Goal: Information Seeking & Learning: Learn about a topic

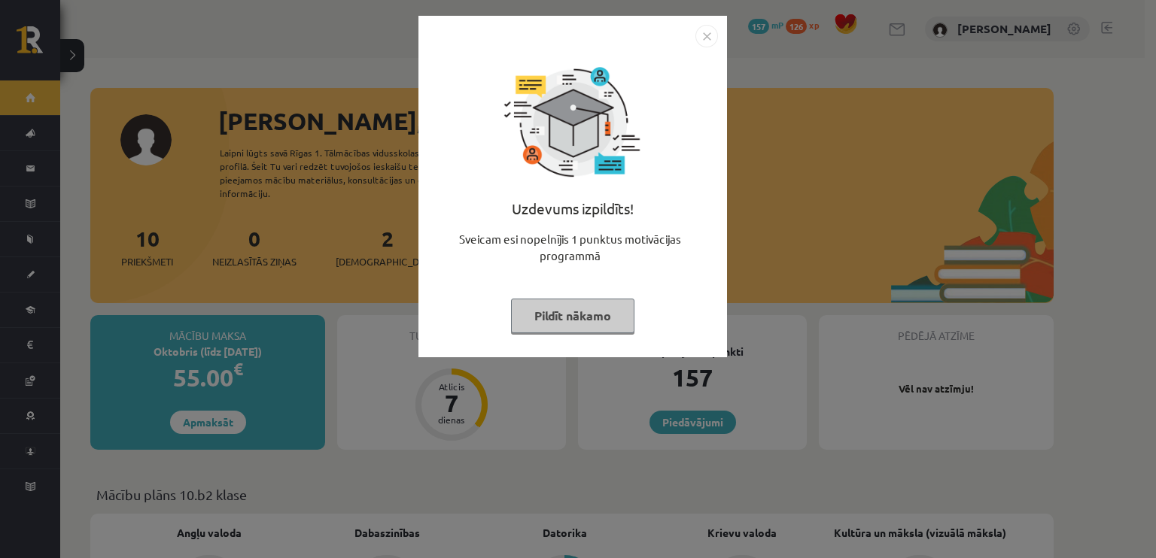
click at [548, 321] on button "Pildīt nākamo" at bounding box center [572, 316] width 123 height 35
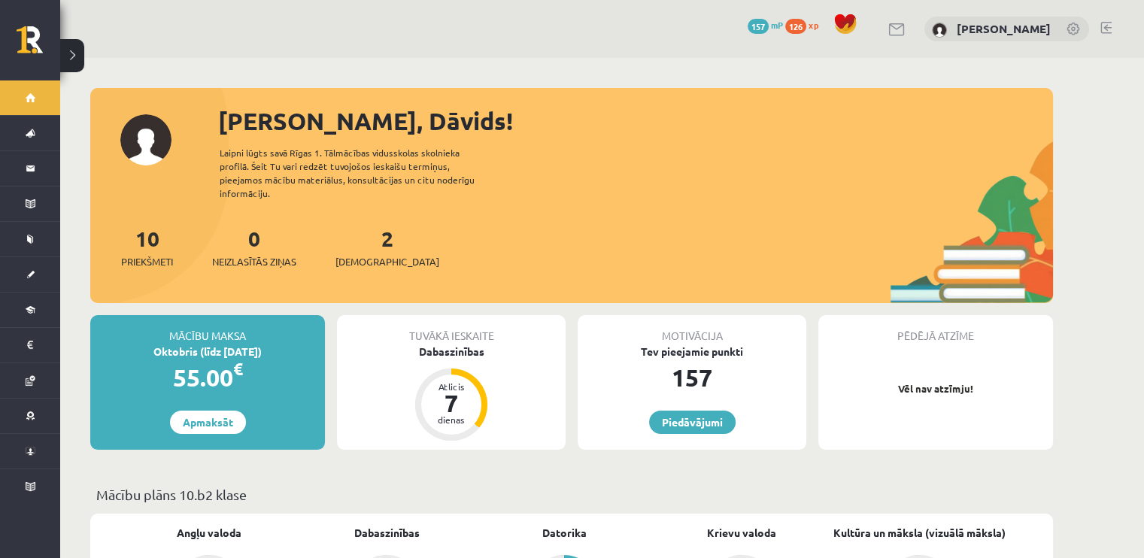
scroll to position [301, 0]
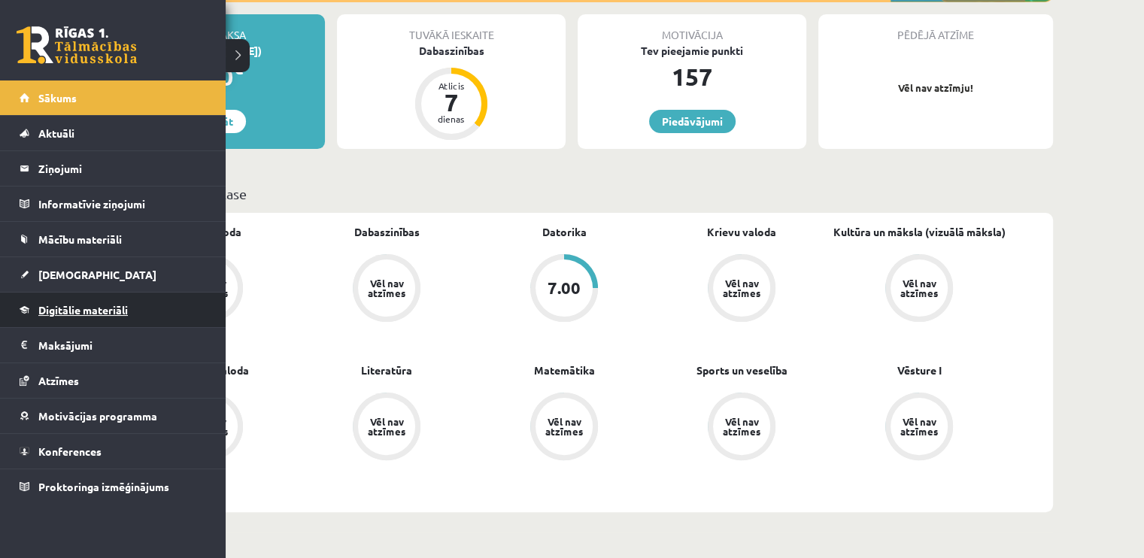
click at [47, 306] on span "Digitālie materiāli" at bounding box center [83, 310] width 90 height 14
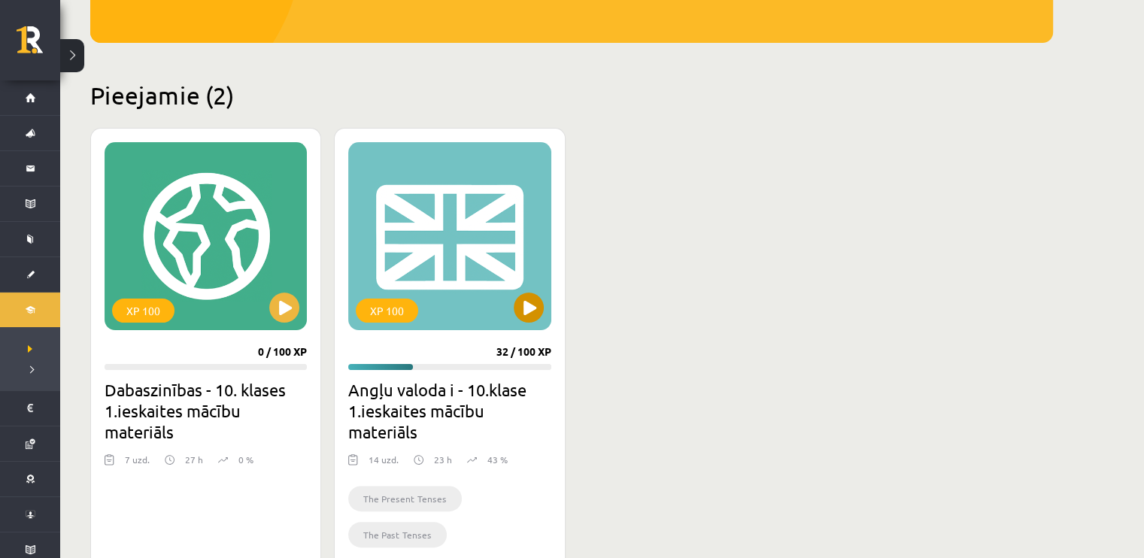
click at [515, 295] on div "XP 100" at bounding box center [449, 236] width 202 height 188
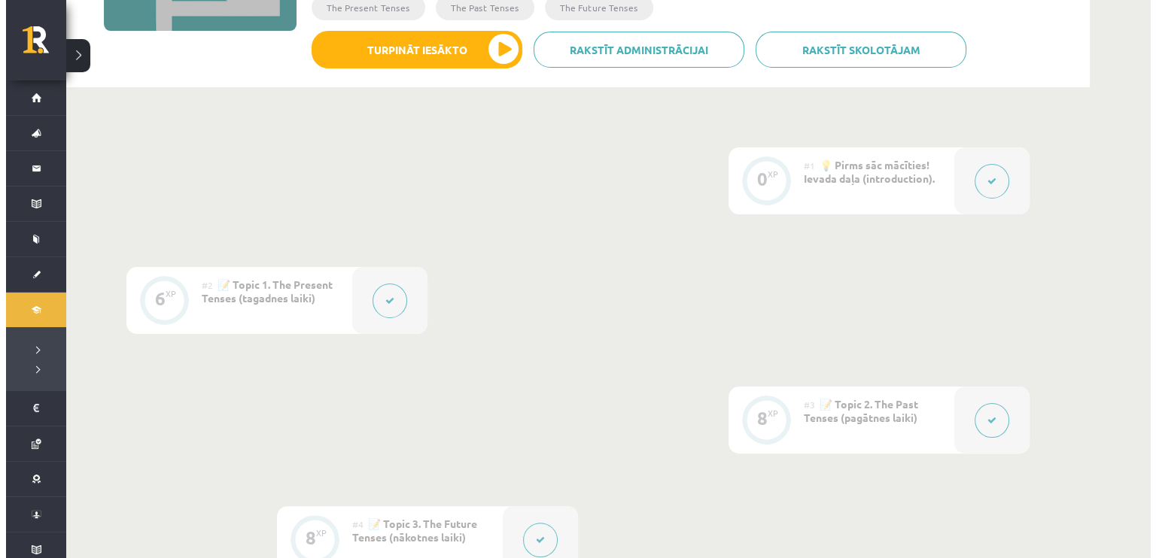
scroll to position [301, 0]
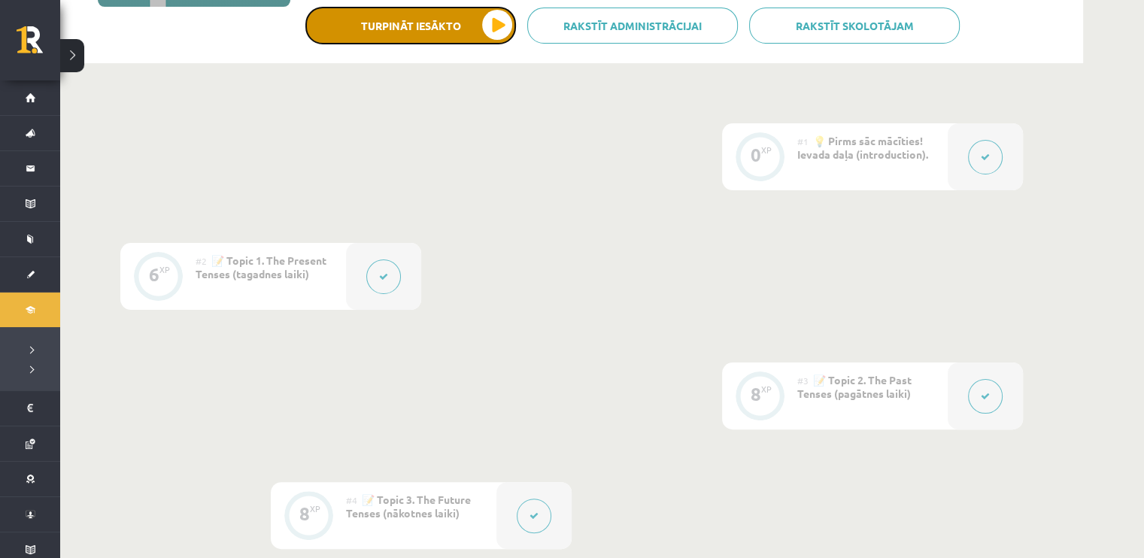
click at [477, 25] on button "Turpināt iesākto" at bounding box center [410, 26] width 211 height 38
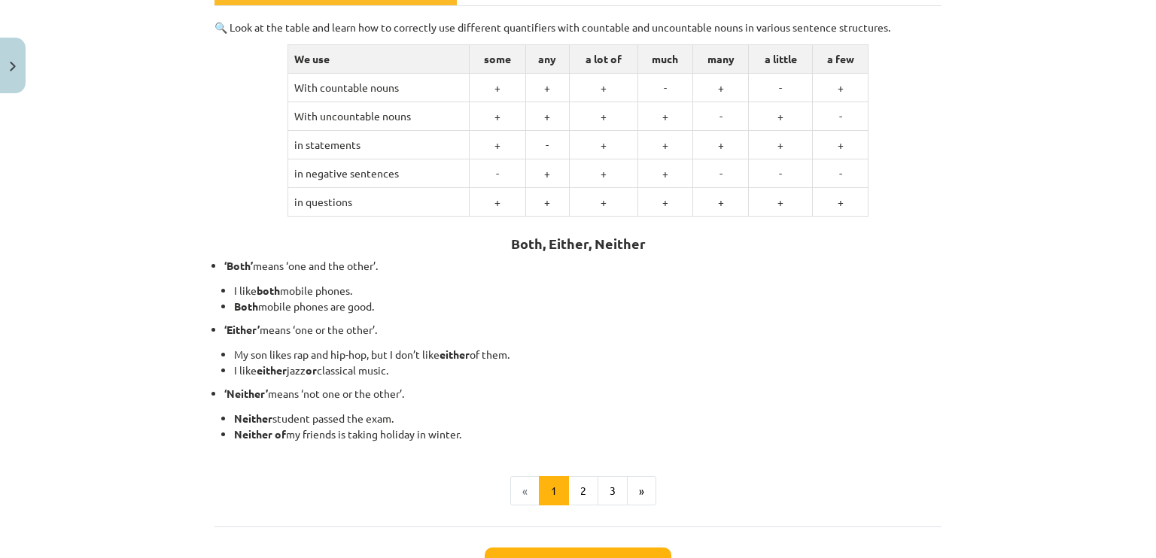
scroll to position [368, 0]
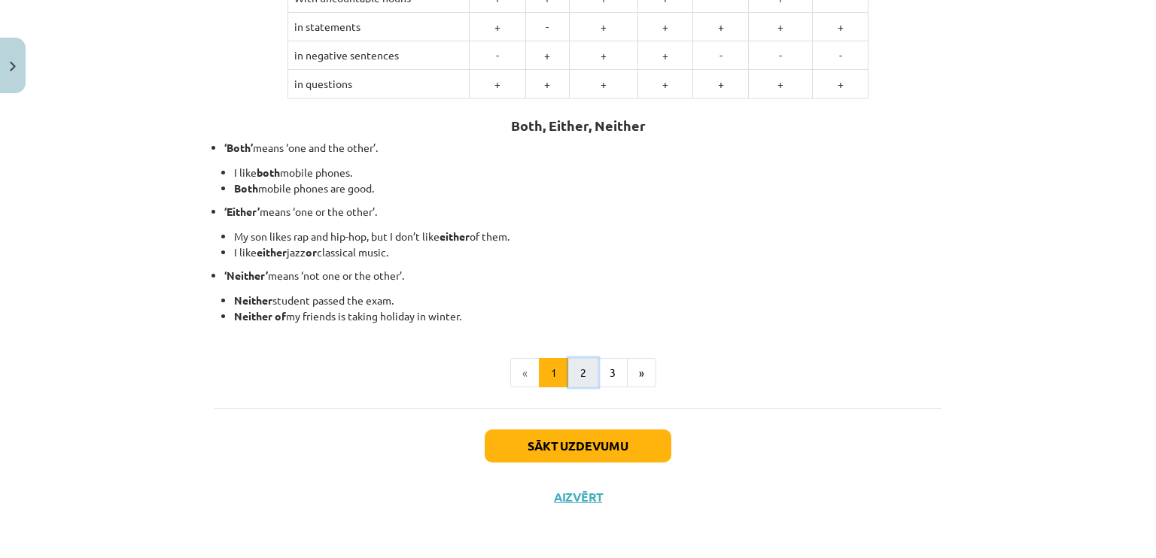
click at [575, 370] on button "2" at bounding box center [583, 373] width 30 height 30
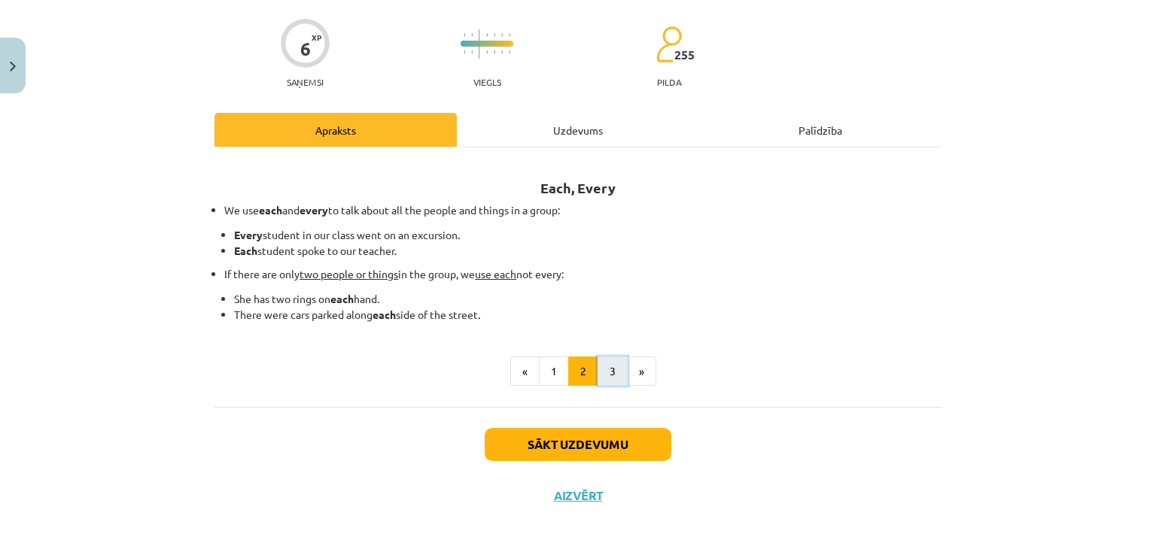
click at [600, 369] on button "3" at bounding box center [612, 372] width 30 height 30
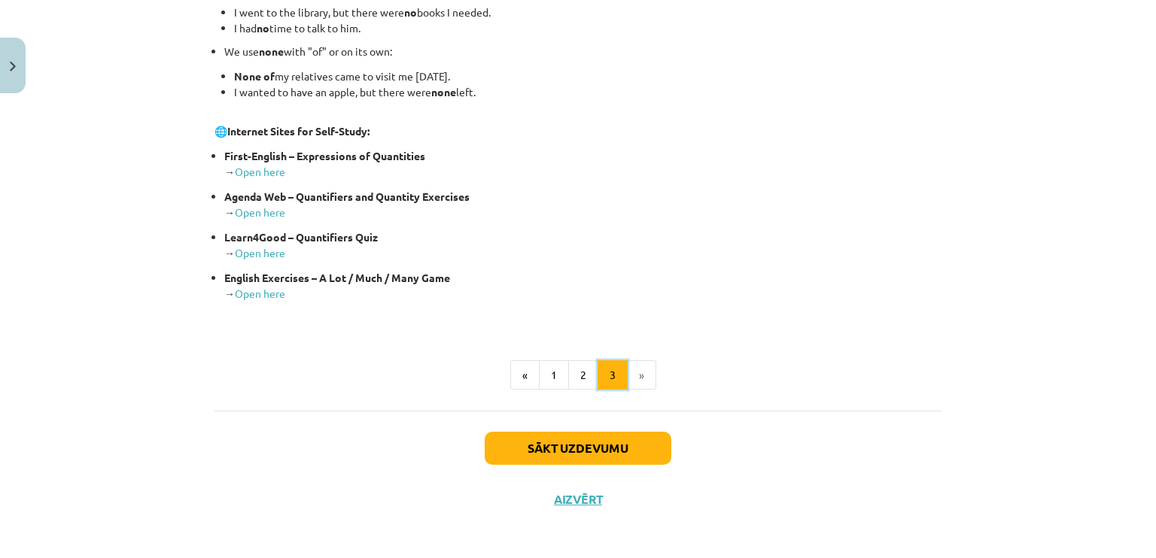
scroll to position [334, 0]
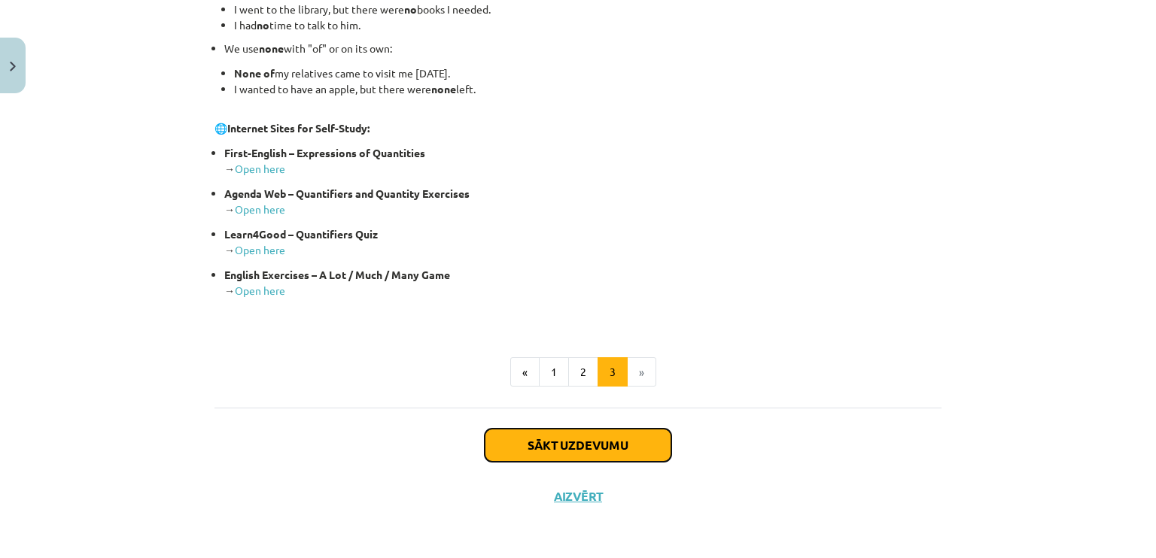
click at [581, 436] on button "Sākt uzdevumu" at bounding box center [577, 445] width 187 height 33
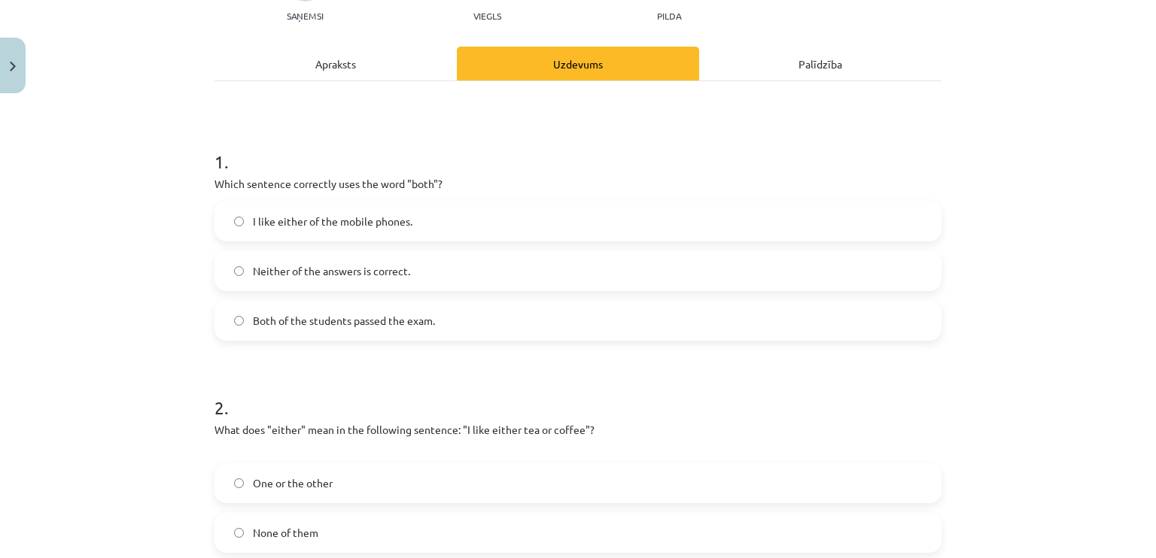
scroll to position [188, 0]
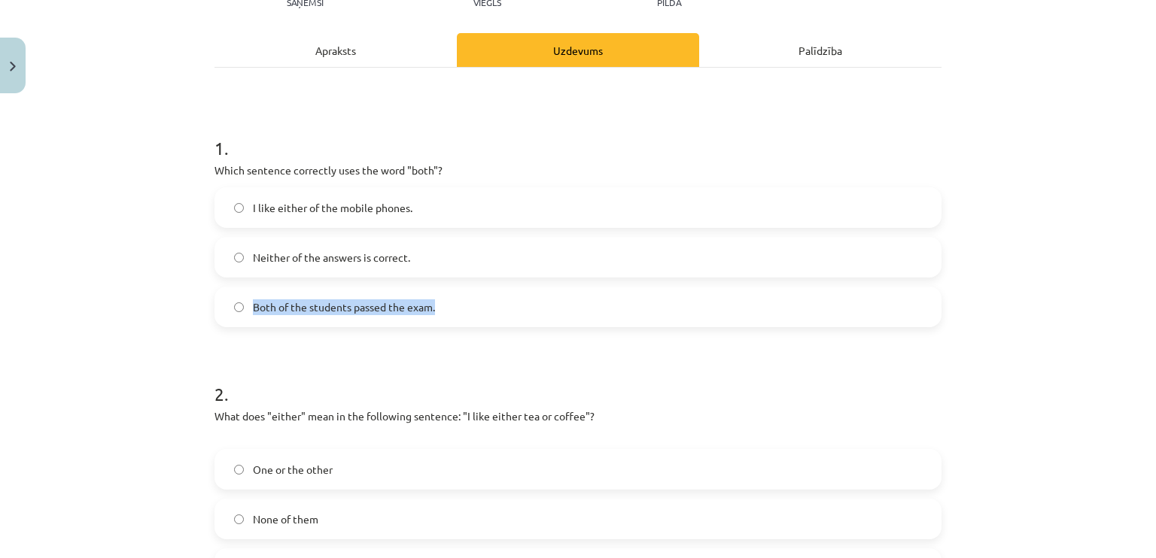
drag, startPoint x: 447, startPoint y: 303, endPoint x: 239, endPoint y: 313, distance: 207.9
click at [239, 313] on label "Both of the students passed the exam." at bounding box center [578, 307] width 724 height 38
copy label "Both of the students passed the exam."
click at [351, 120] on h1 "1 ." at bounding box center [577, 134] width 727 height 47
click at [340, 301] on span "Both of the students passed the exam." at bounding box center [344, 307] width 182 height 16
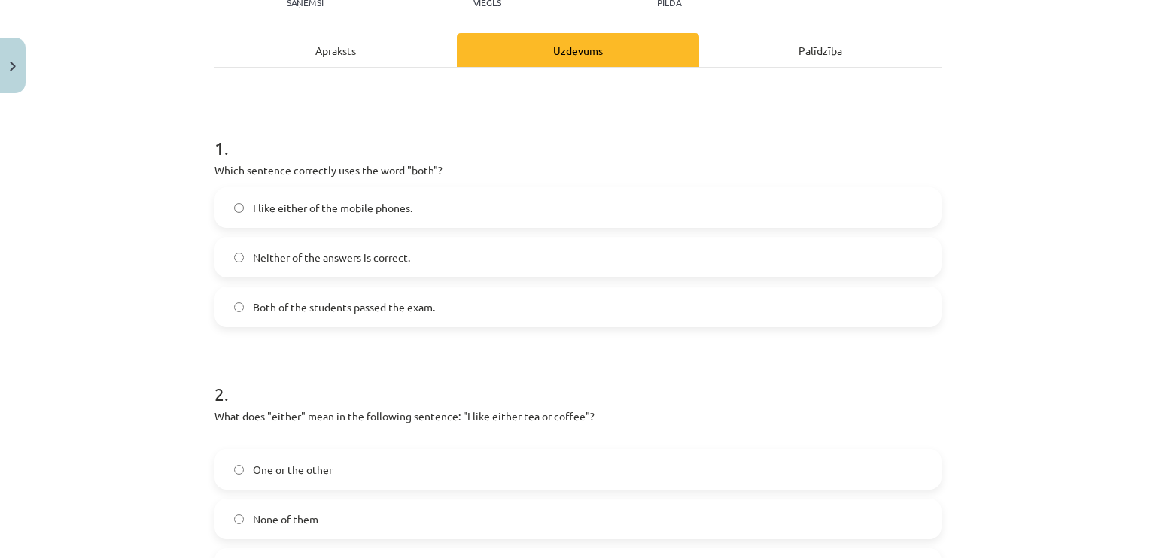
scroll to position [414, 0]
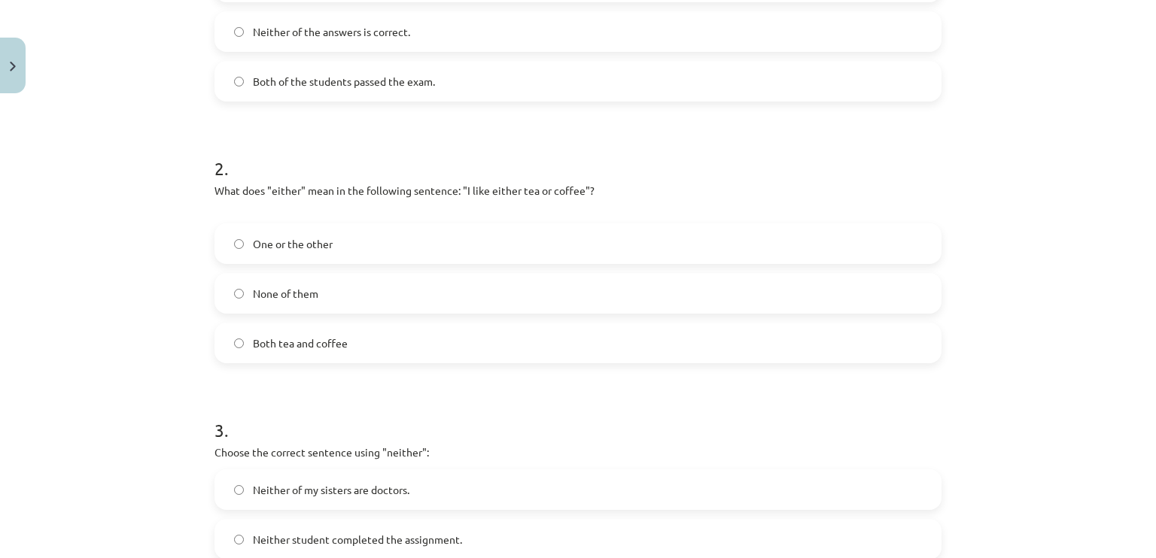
click at [272, 341] on span "Both tea and coffee" at bounding box center [300, 344] width 95 height 16
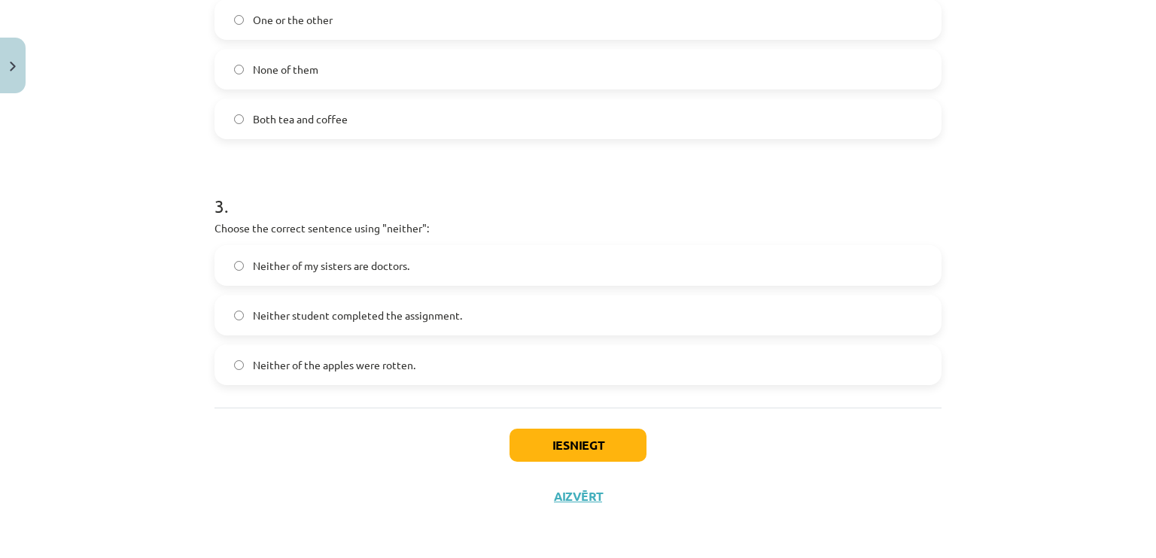
click at [270, 272] on span "Neither of my sisters are doctors." at bounding box center [331, 266] width 156 height 16
click at [527, 440] on button "Iesniegt" at bounding box center [577, 445] width 137 height 33
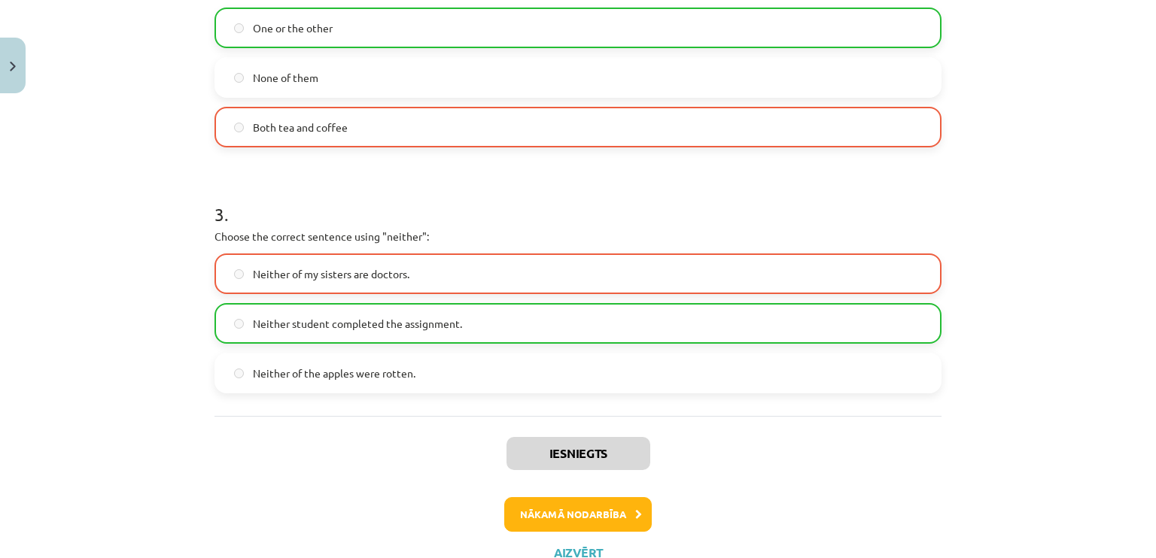
scroll to position [686, 0]
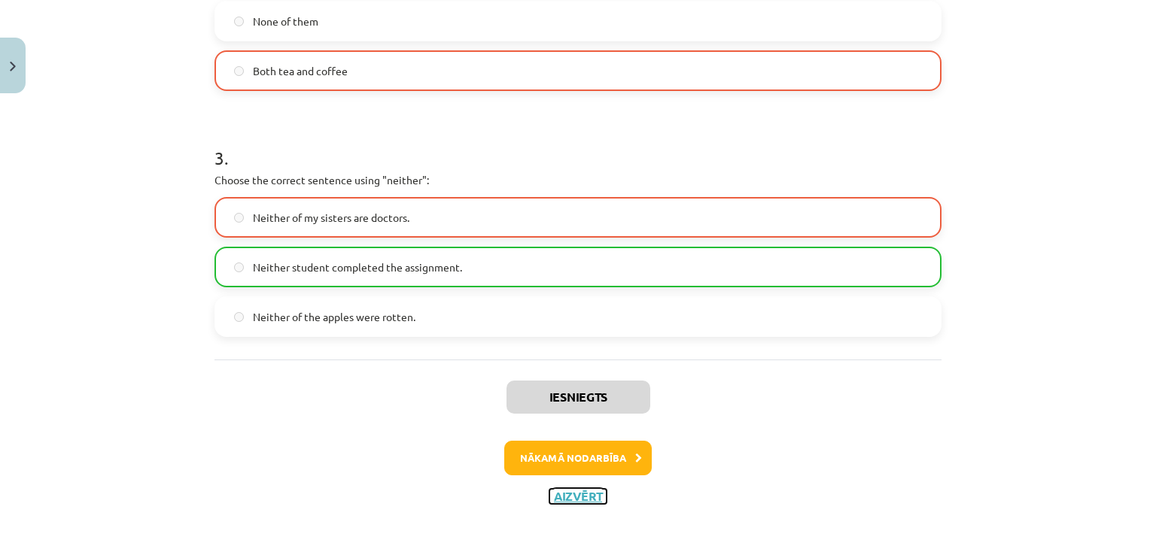
click at [578, 496] on button "Aizvērt" at bounding box center [577, 496] width 57 height 15
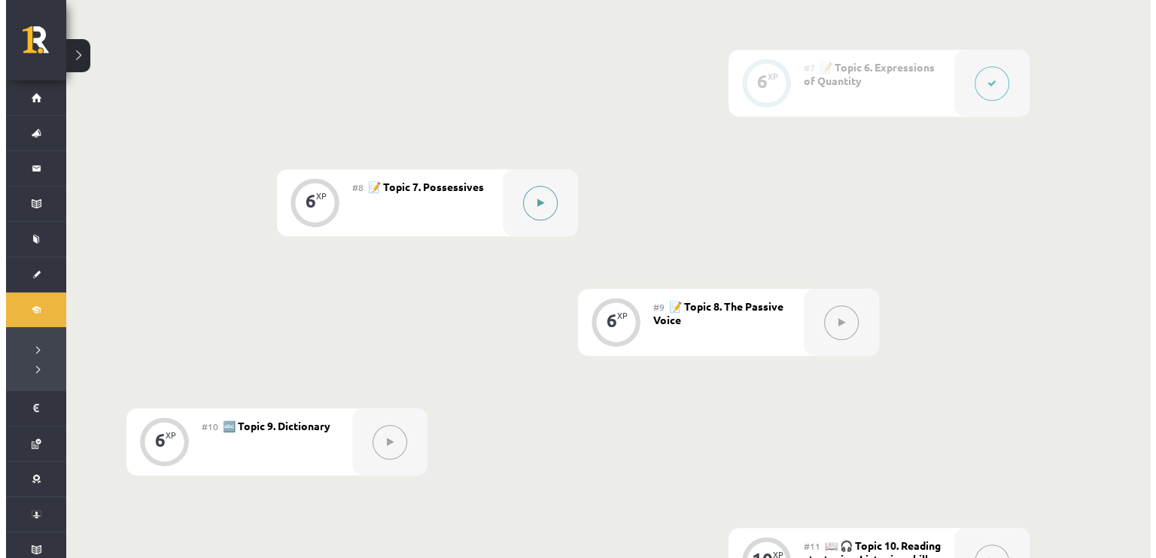
scroll to position [1053, 0]
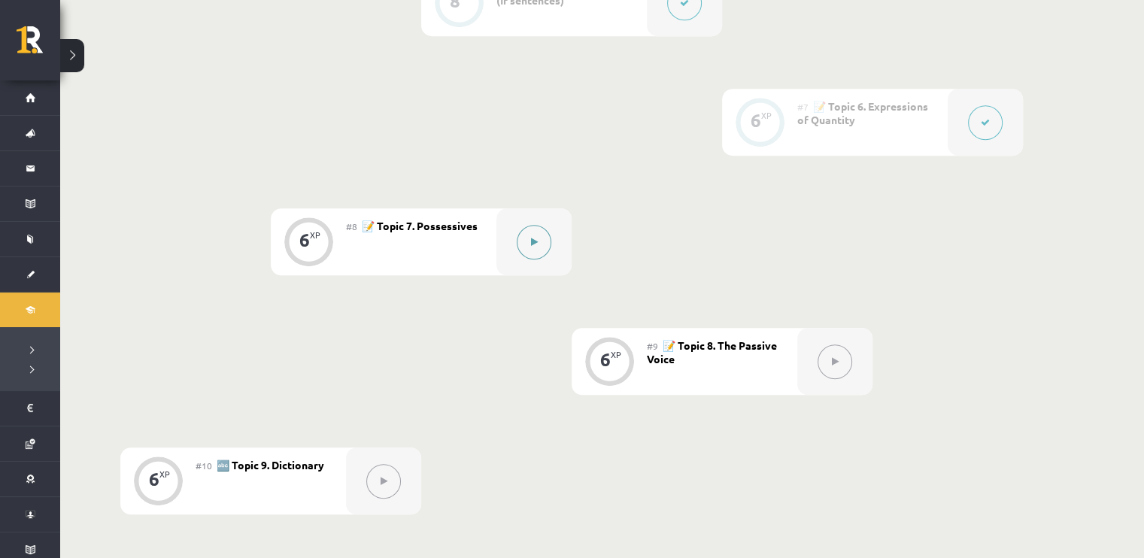
click at [530, 228] on button at bounding box center [534, 242] width 35 height 35
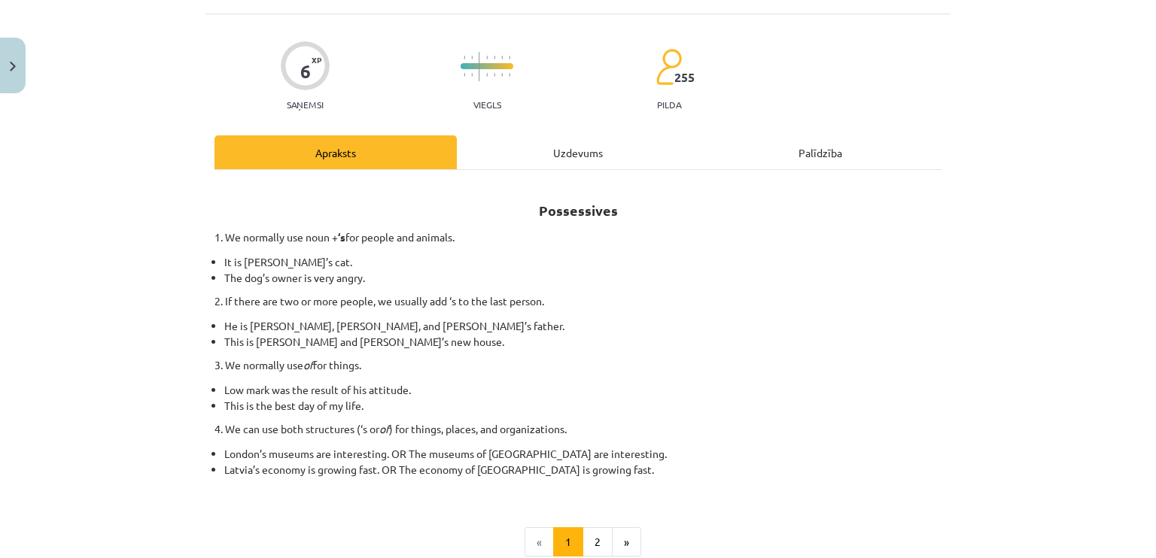
scroll to position [150, 0]
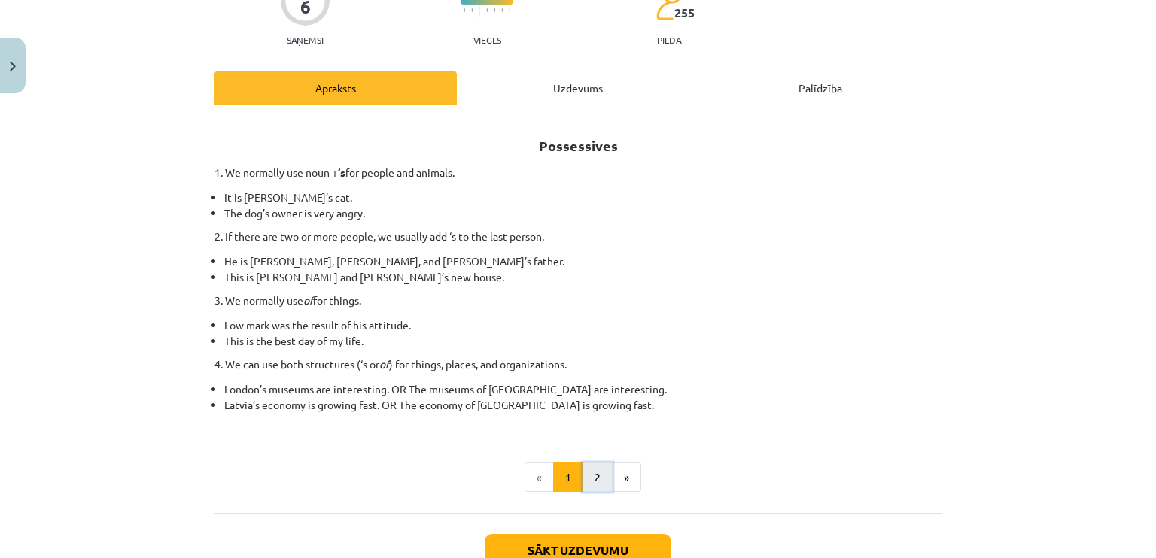
click at [592, 469] on button "2" at bounding box center [597, 478] width 30 height 30
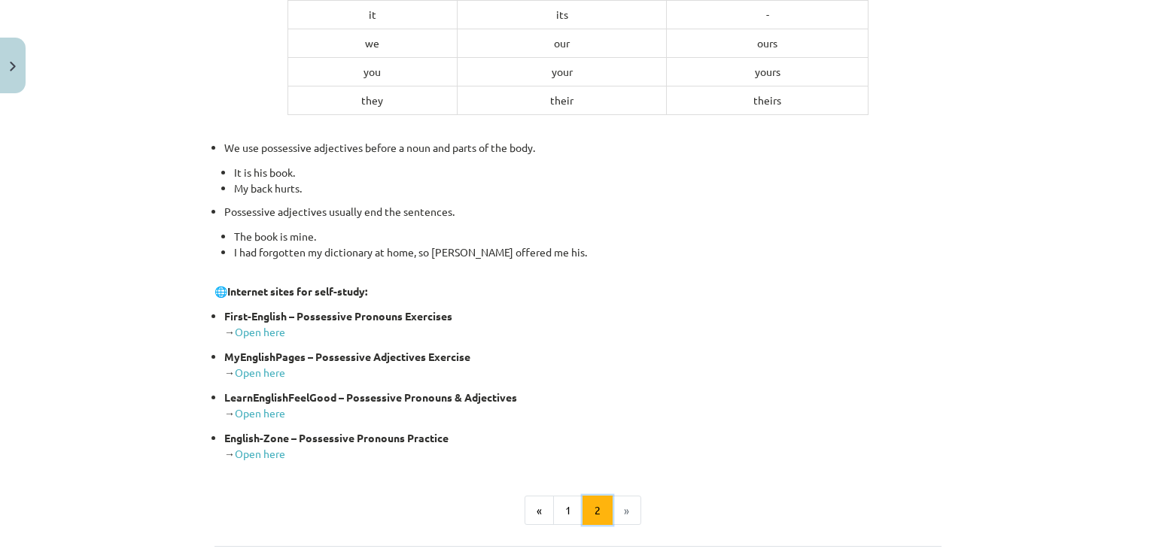
scroll to position [557, 0]
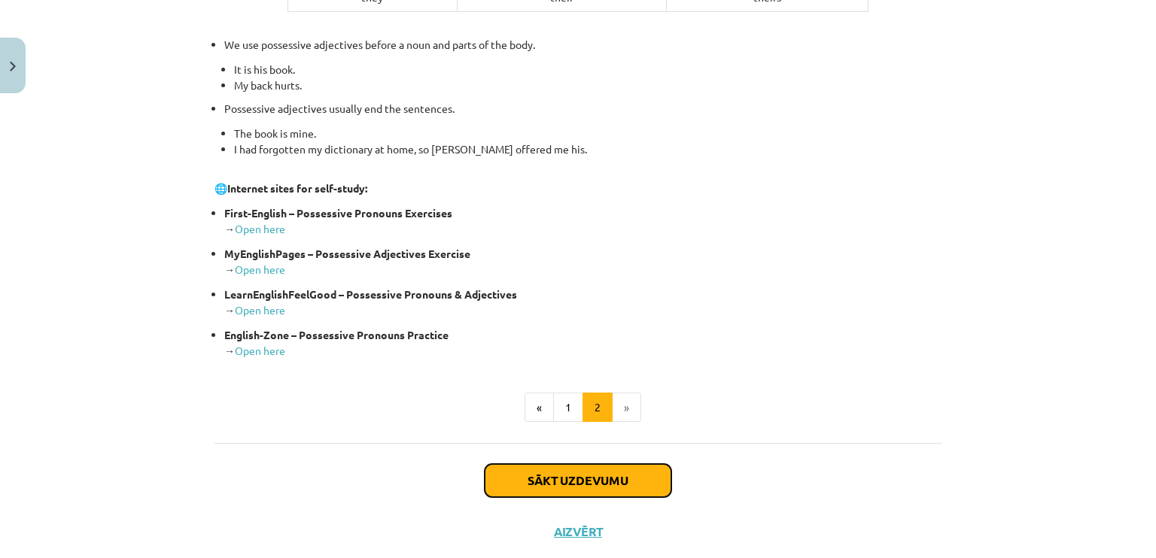
click at [517, 469] on button "Sākt uzdevumu" at bounding box center [577, 480] width 187 height 33
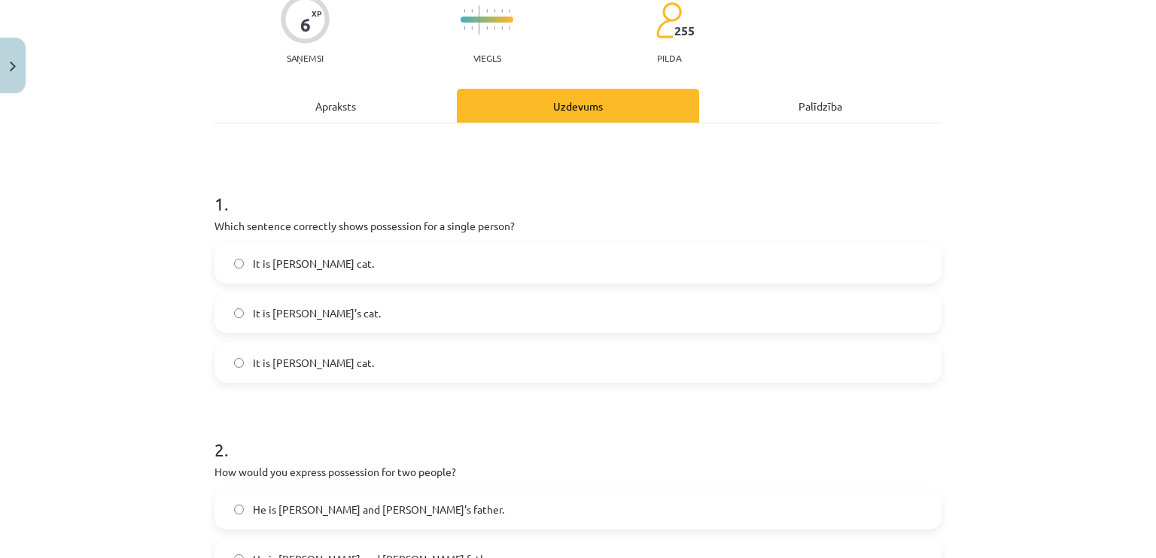
scroll to position [188, 0]
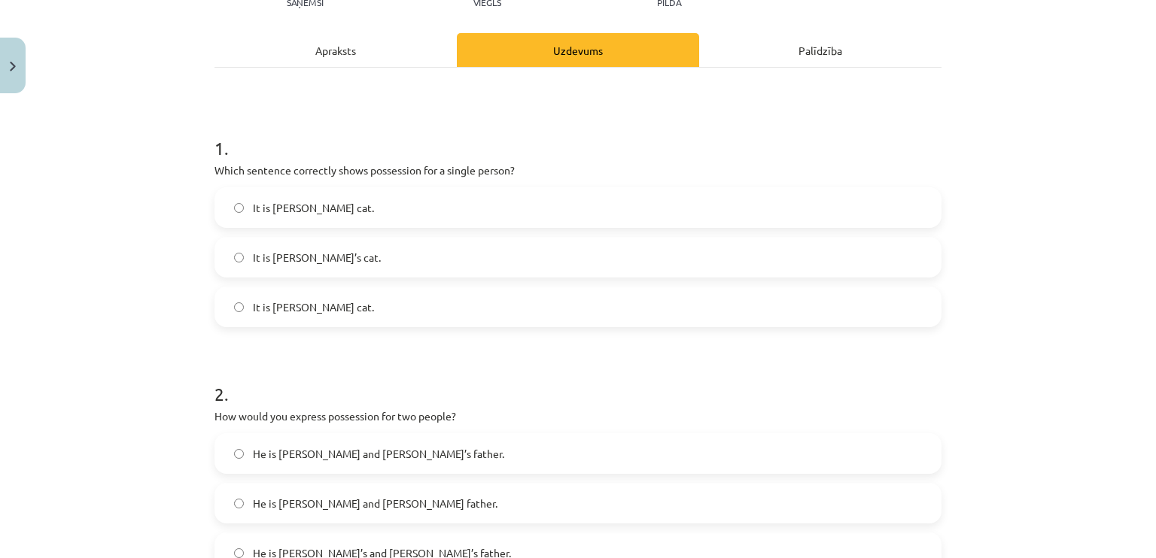
click at [317, 260] on label "It is Jane’s cat." at bounding box center [578, 257] width 724 height 38
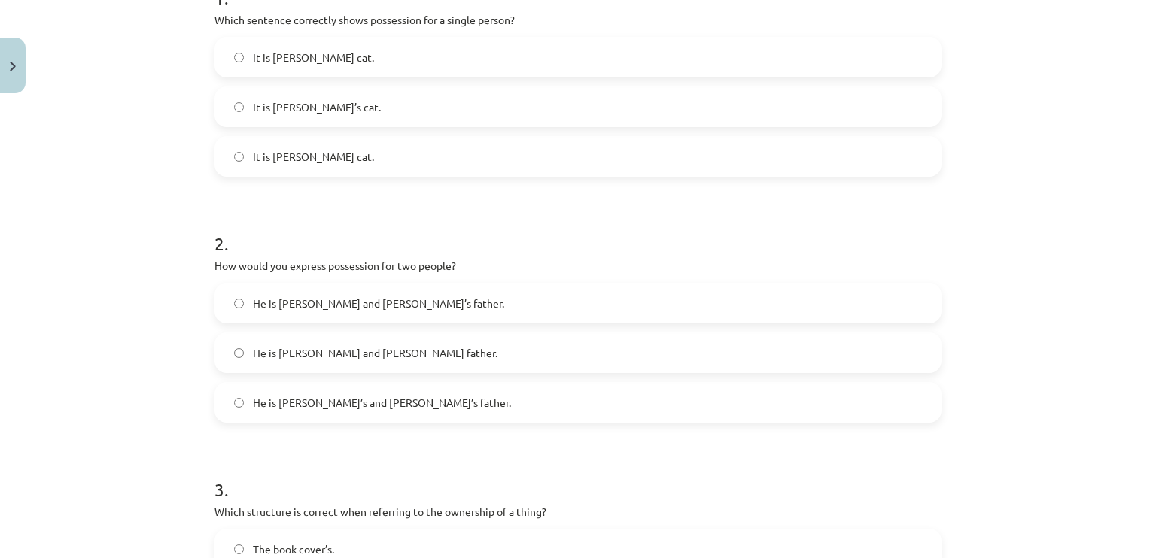
scroll to position [414, 0]
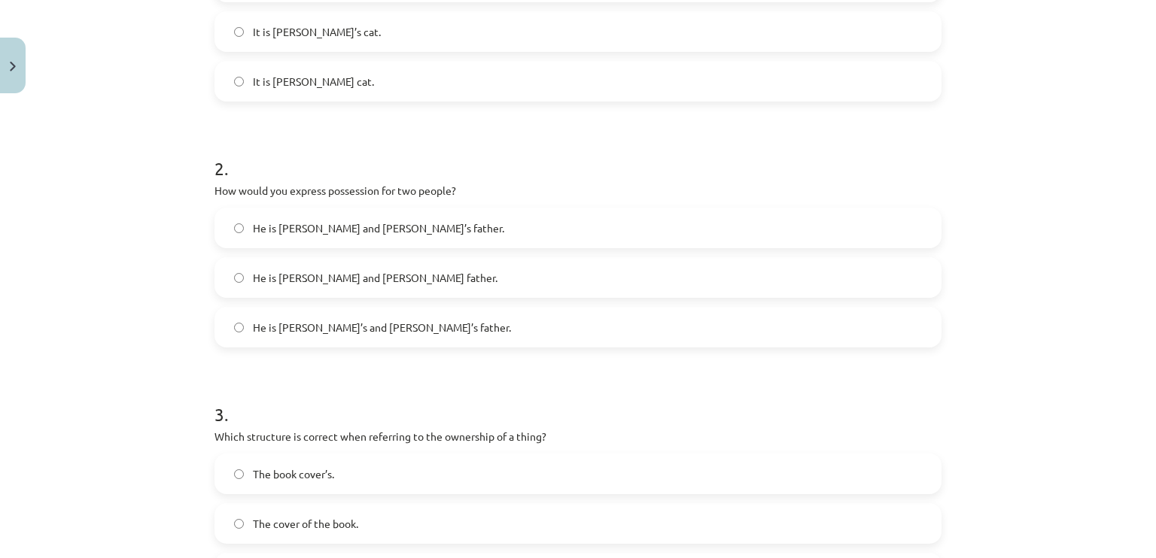
click at [313, 322] on span "He is Alice’s and James’s father." at bounding box center [382, 328] width 258 height 16
drag, startPoint x: 469, startPoint y: 190, endPoint x: 211, endPoint y: 187, distance: 258.8
click at [214, 187] on p "How would you express possession for two people?" at bounding box center [577, 191] width 727 height 16
copy p "How would you express possession for two people?"
click at [132, 134] on div "Mācību tēma: Angļu valoda i - 10.klase 1.ieskaites mācību materiāls #8 📝 Topic …" at bounding box center [578, 279] width 1156 height 558
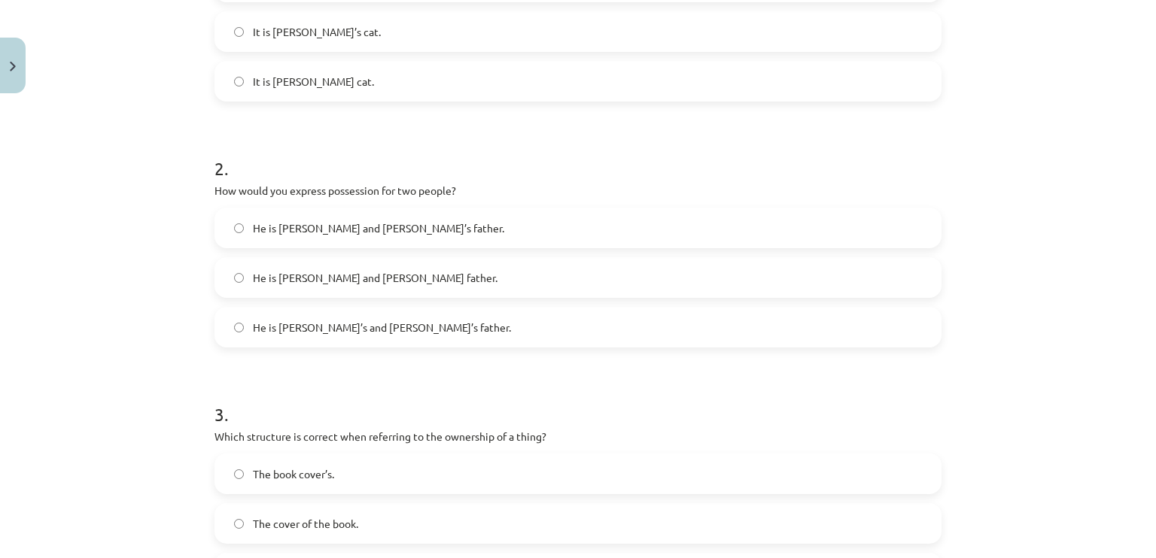
click at [248, 214] on label "He is Alice and James’s father." at bounding box center [578, 228] width 724 height 38
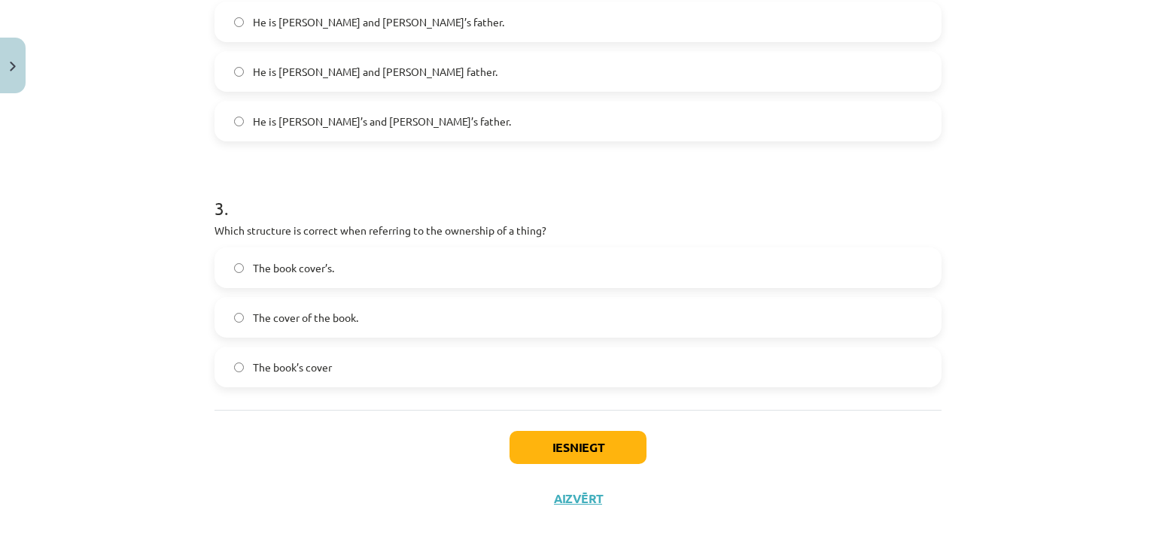
scroll to position [623, 0]
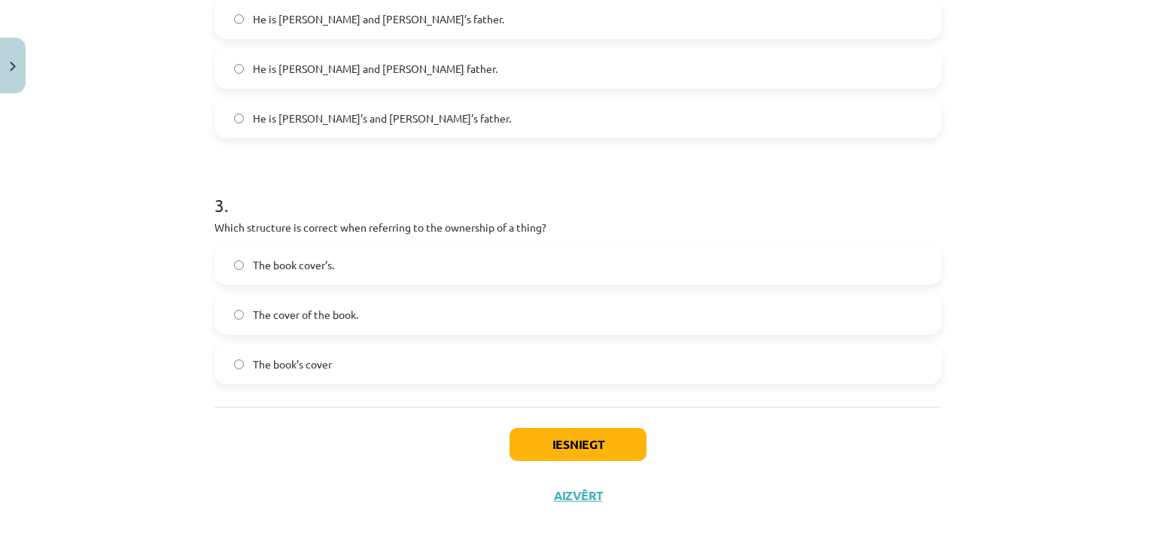
click at [281, 357] on span "The book’s cover" at bounding box center [292, 365] width 79 height 16
click at [515, 445] on button "Iesniegt" at bounding box center [577, 444] width 137 height 33
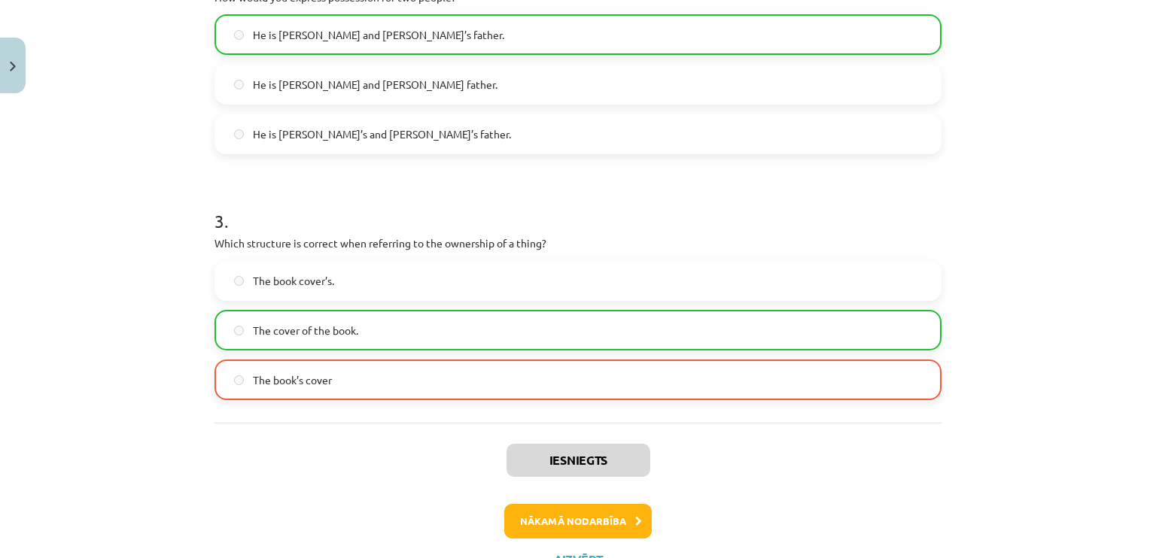
scroll to position [670, 0]
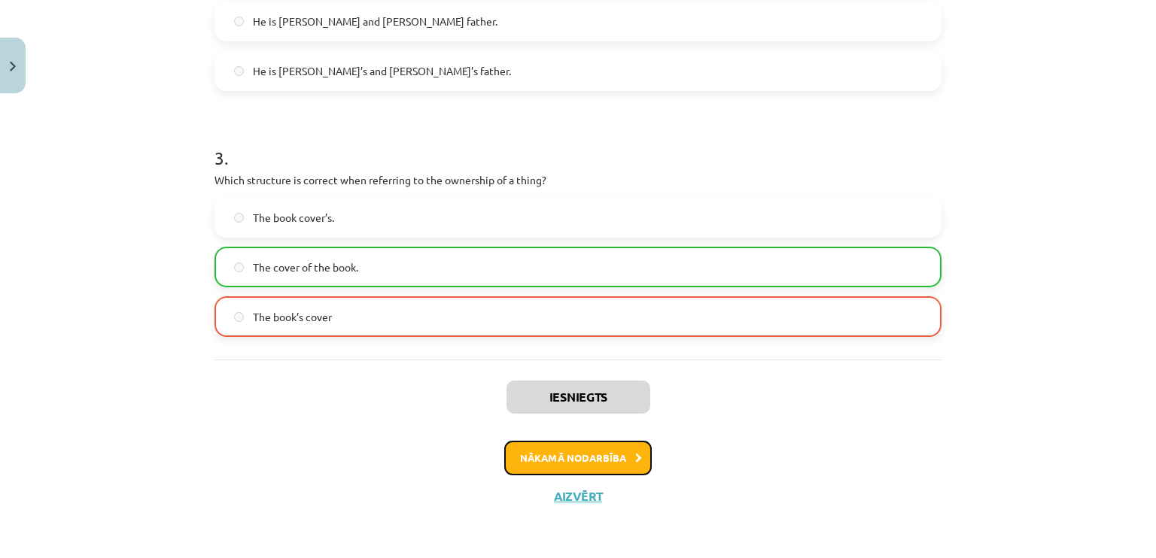
click at [579, 458] on button "Nākamā nodarbība" at bounding box center [577, 458] width 147 height 35
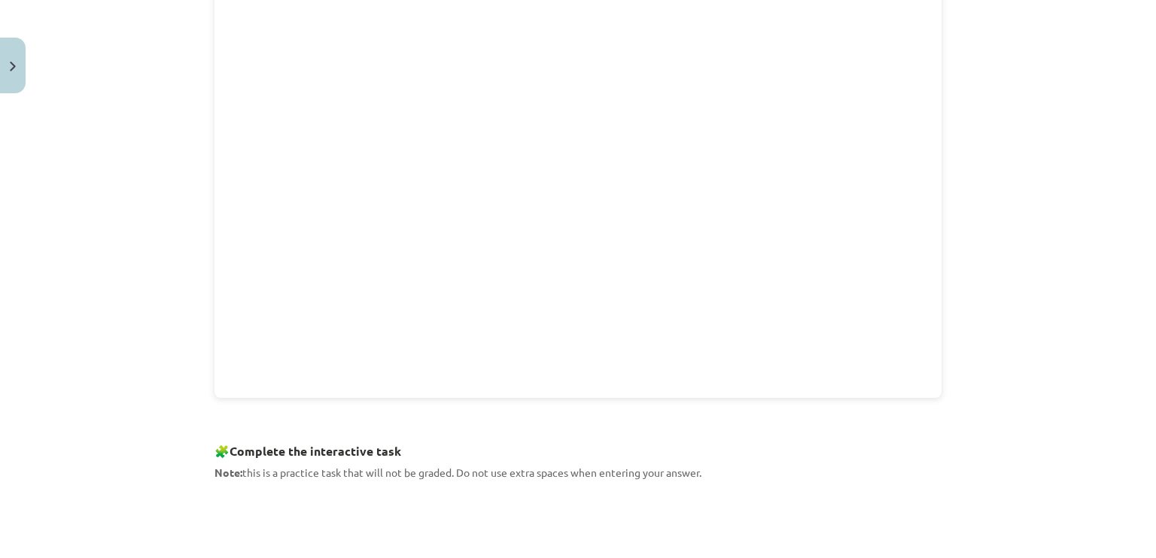
scroll to position [0, 0]
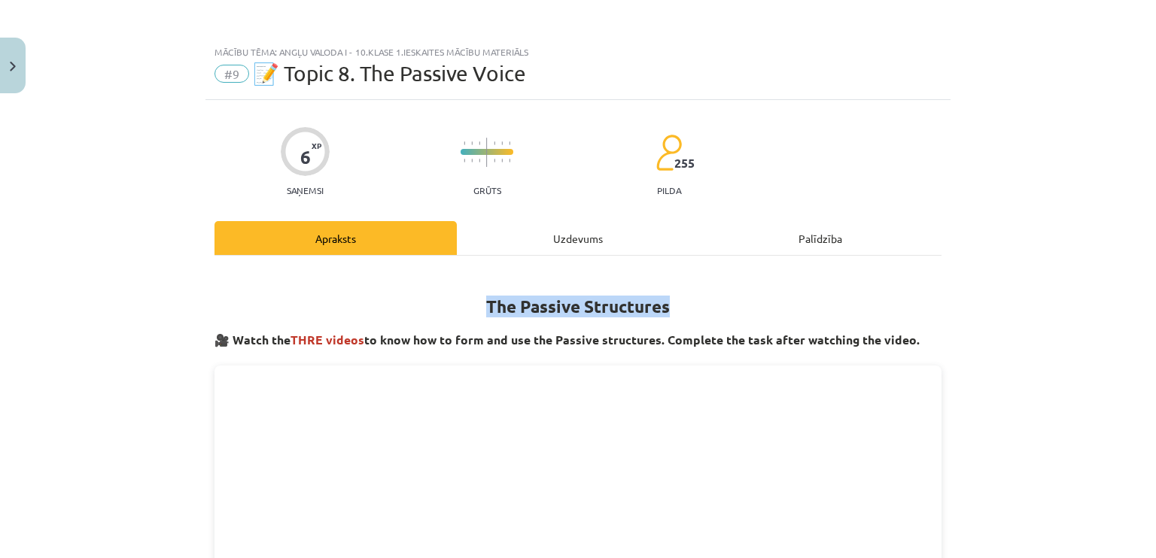
drag, startPoint x: 469, startPoint y: 301, endPoint x: 663, endPoint y: 296, distance: 194.1
click at [663, 296] on h1 "The Passive Structures" at bounding box center [577, 292] width 727 height 47
copy strong "The Passive Structures"
